Goal: Register for event/course

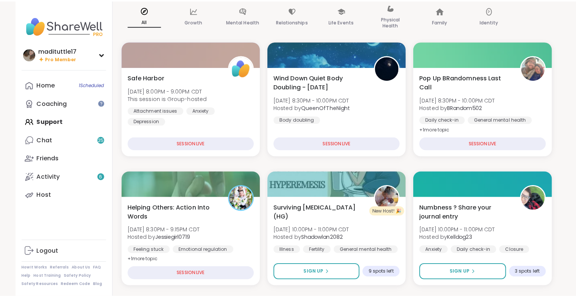
scroll to position [94, 0]
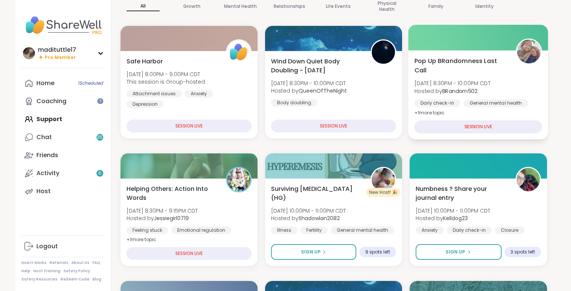
click at [508, 122] on div "SESSION LIVE" at bounding box center [478, 126] width 128 height 13
click at [493, 129] on div "SESSION LIVE" at bounding box center [478, 126] width 128 height 13
click at [500, 69] on span "Pop Up BRandomness Last Call" at bounding box center [460, 65] width 93 height 18
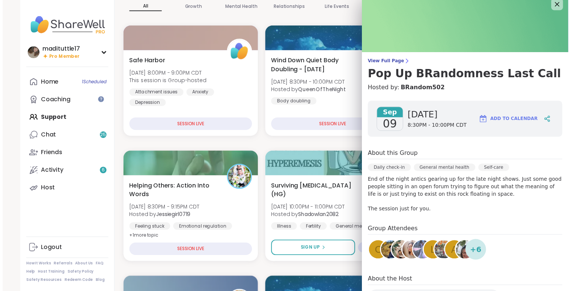
scroll to position [0, 0]
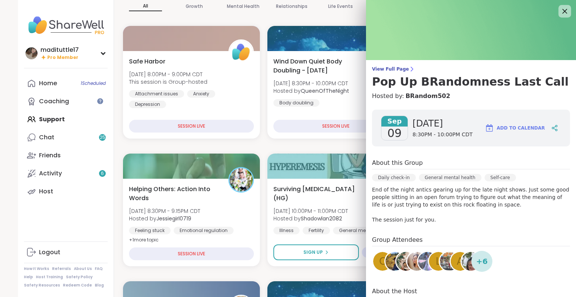
click at [560, 12] on icon at bounding box center [564, 10] width 9 height 9
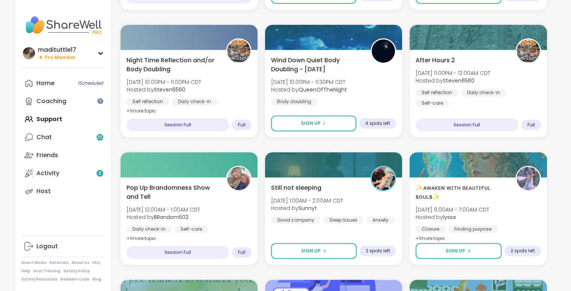
scroll to position [347, 0]
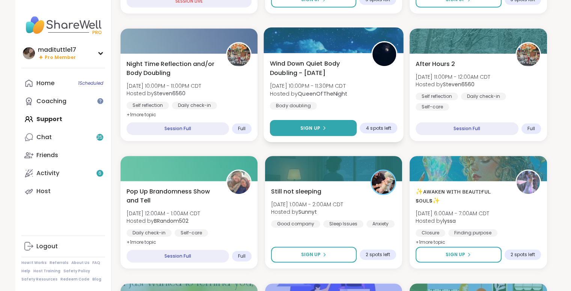
click at [316, 128] on span "Sign Up" at bounding box center [310, 128] width 20 height 7
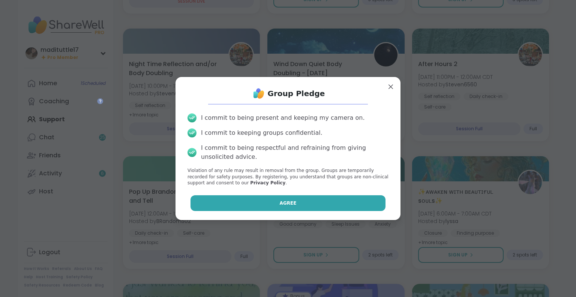
click at [293, 198] on button "Agree" at bounding box center [288, 203] width 195 height 16
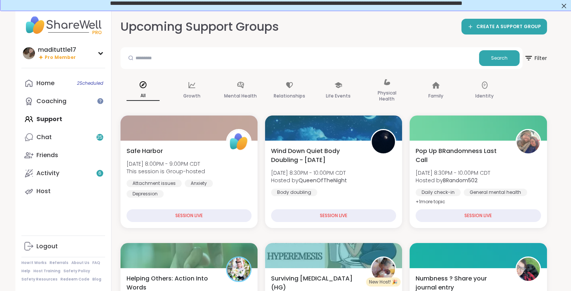
scroll to position [101, 0]
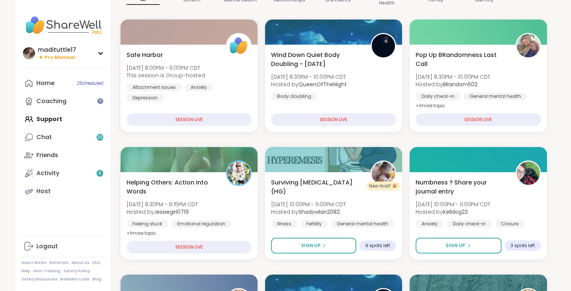
drag, startPoint x: 576, startPoint y: 61, endPoint x: 566, endPoint y: 50, distance: 14.9
drag, startPoint x: 574, startPoint y: 53, endPoint x: 561, endPoint y: 254, distance: 201.5
drag, startPoint x: 575, startPoint y: 41, endPoint x: 568, endPoint y: 63, distance: 22.8
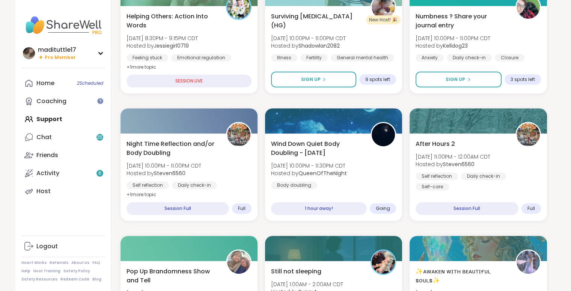
scroll to position [269, 0]
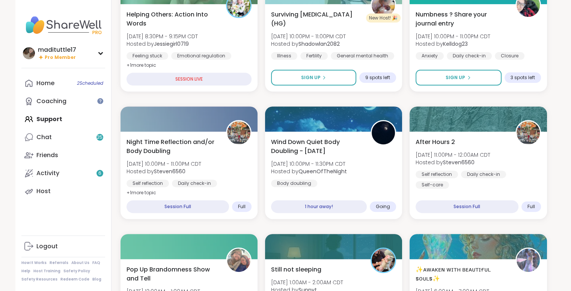
drag, startPoint x: 574, startPoint y: 106, endPoint x: 566, endPoint y: 86, distance: 21.5
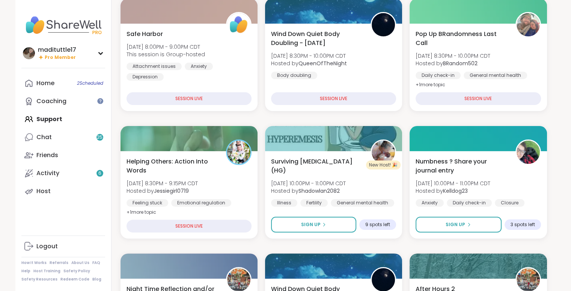
scroll to position [114, 0]
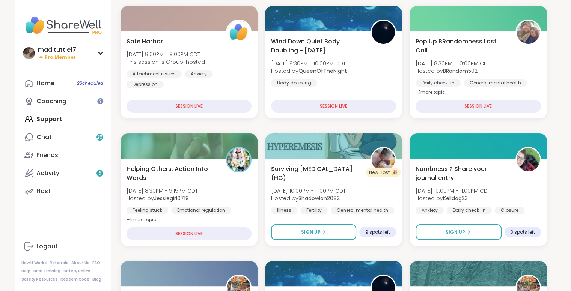
drag, startPoint x: 576, startPoint y: 81, endPoint x: 568, endPoint y: 68, distance: 15.0
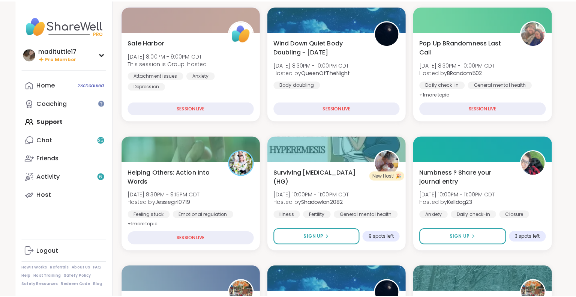
scroll to position [115, 0]
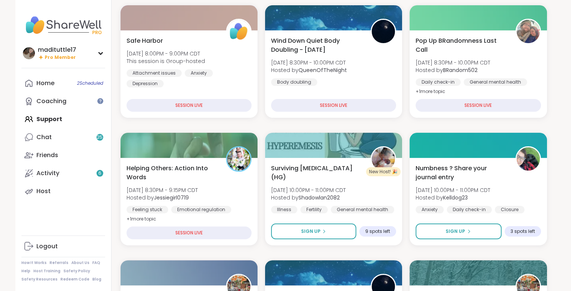
drag, startPoint x: 576, startPoint y: 66, endPoint x: 566, endPoint y: 52, distance: 16.9
drag, startPoint x: 572, startPoint y: 52, endPoint x: 405, endPoint y: 126, distance: 182.5
click at [487, 168] on span "Numbness ? Share your journal entry" at bounding box center [460, 172] width 93 height 18
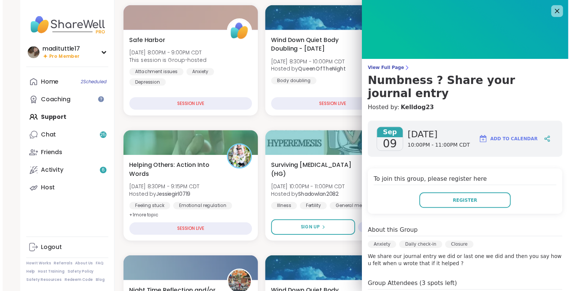
scroll to position [0, 0]
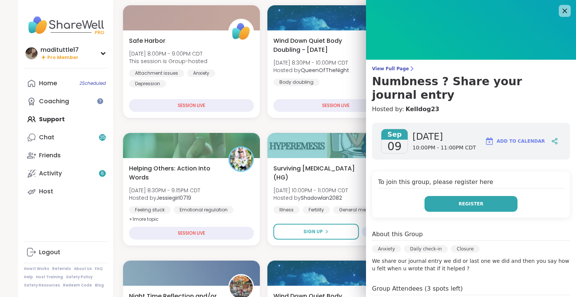
drag, startPoint x: 567, startPoint y: 111, endPoint x: 484, endPoint y: 192, distance: 116.2
drag, startPoint x: 484, startPoint y: 192, endPoint x: 500, endPoint y: 185, distance: 17.8
click at [500, 196] on button "Register" at bounding box center [471, 204] width 93 height 16
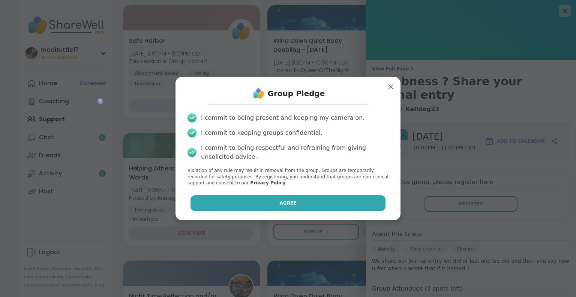
click at [345, 204] on button "Agree" at bounding box center [288, 203] width 195 height 16
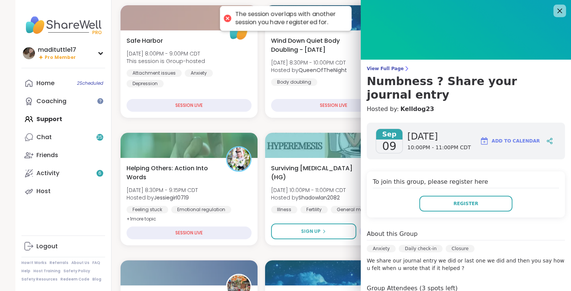
click at [555, 8] on icon at bounding box center [559, 10] width 9 height 9
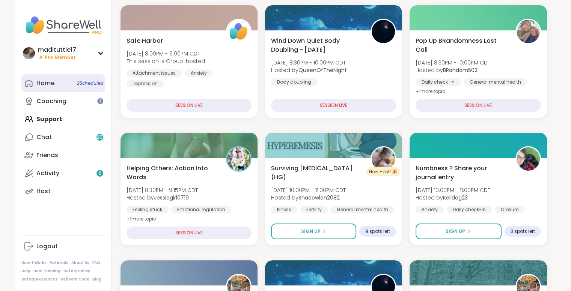
click at [73, 84] on link "Home 2 Scheduled" at bounding box center [63, 83] width 84 height 18
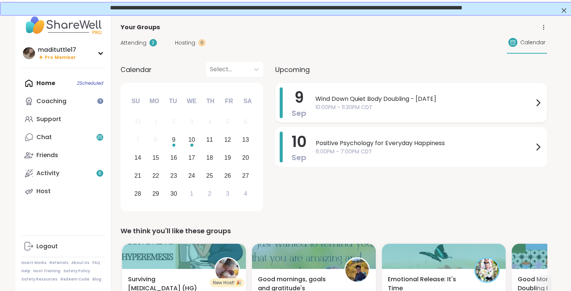
click at [465, 97] on span "Wind Down Quiet Body Doubling - [DATE]" at bounding box center [424, 99] width 218 height 9
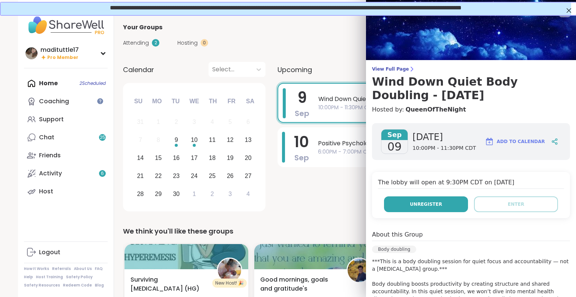
click at [429, 204] on span "Unregister" at bounding box center [426, 204] width 32 height 7
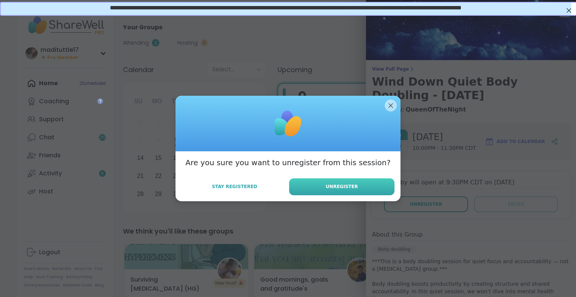
click at [331, 183] on span "Unregister" at bounding box center [342, 186] width 32 height 7
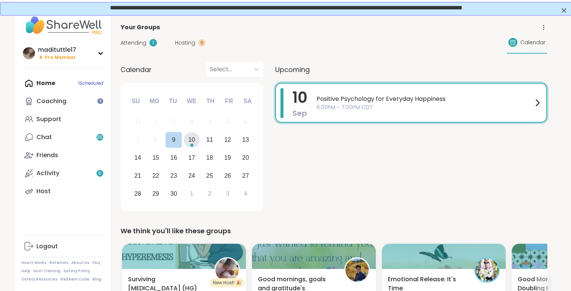
click at [191, 144] on div "Choose Wednesday, September 10th, 2025" at bounding box center [191, 145] width 3 height 3
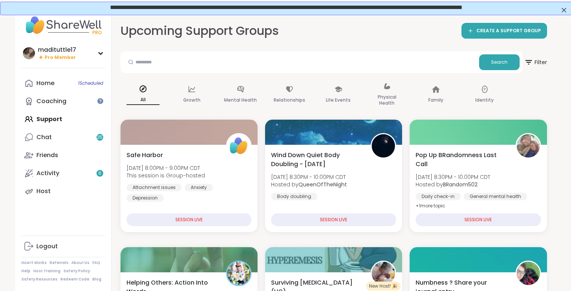
drag, startPoint x: 574, startPoint y: 36, endPoint x: 570, endPoint y: 33, distance: 5.0
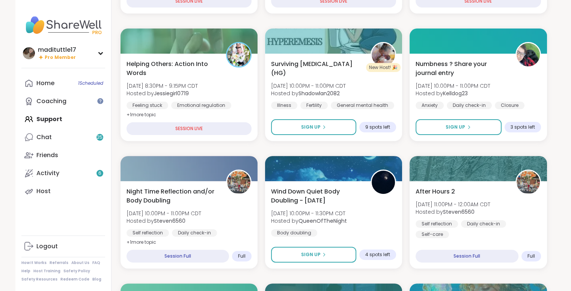
scroll to position [212, 0]
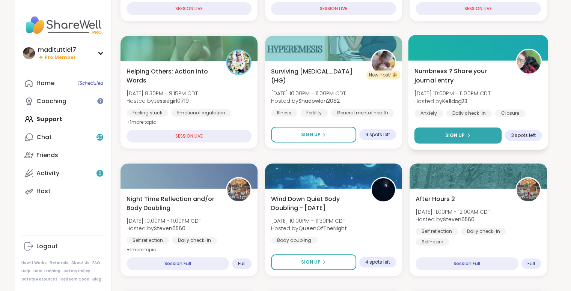
click at [473, 133] on button "Sign Up" at bounding box center [457, 136] width 87 height 16
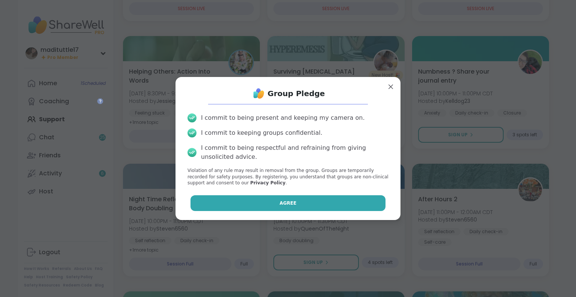
click at [256, 205] on button "Agree" at bounding box center [288, 203] width 195 height 16
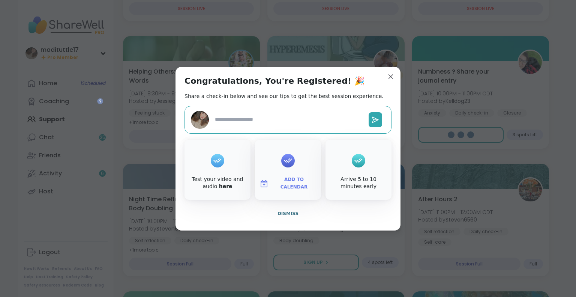
type textarea "*"
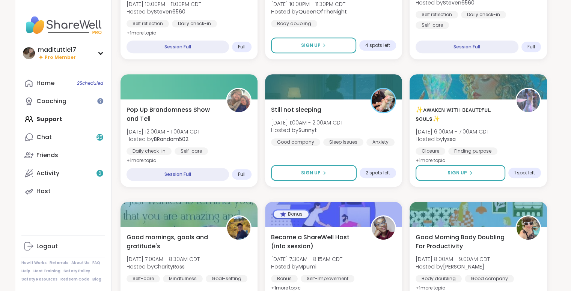
scroll to position [0, 0]
